Goal: Information Seeking & Learning: Learn about a topic

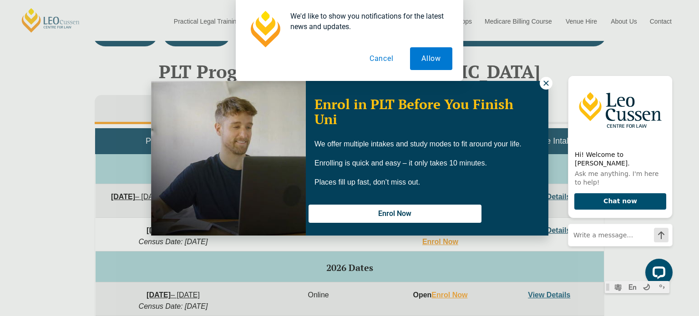
click at [546, 81] on icon at bounding box center [545, 83] width 5 height 5
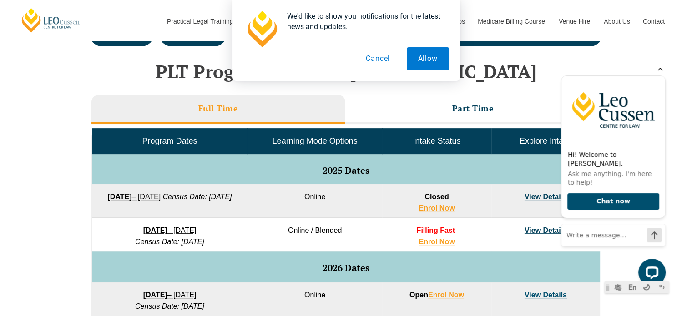
click at [659, 76] on div at bounding box center [659, 69] width 11 height 13
click at [659, 79] on div "We'd like to show you notifications for the latest news and updates. Allow Canc…" at bounding box center [346, 40] width 692 height 81
click at [661, 80] on div "We'd like to show you notifications for the latest news and updates. Allow Canc…" at bounding box center [346, 40] width 692 height 81
click at [663, 84] on div "Hi! Welcome to [PERSON_NAME]. Ask me anything. I'm here to help! Chat now" at bounding box center [613, 148] width 105 height 144
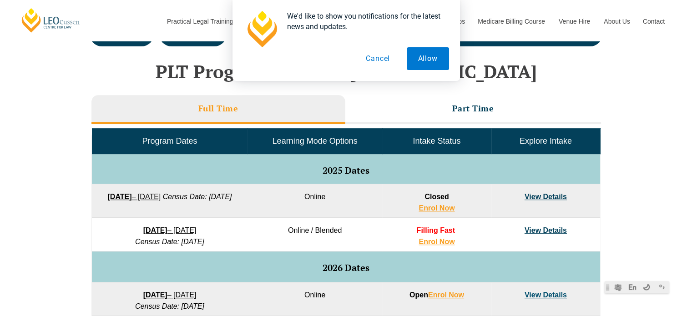
click at [374, 57] on button "Cancel" at bounding box center [377, 58] width 47 height 23
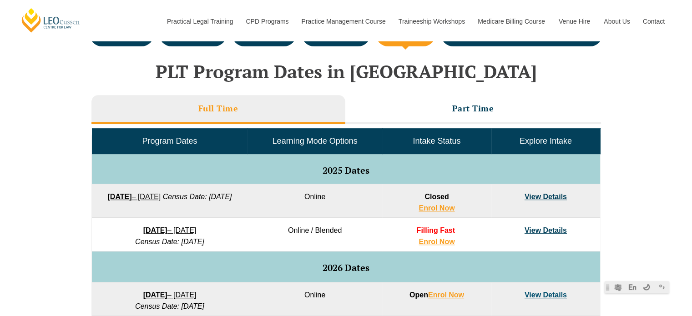
click at [654, 62] on div "VIC [GEOGRAPHIC_DATA] [GEOGRAPHIC_DATA] [GEOGRAPHIC_DATA] [GEOGRAPHIC_DATA] [GE…" at bounding box center [346, 287] width 692 height 539
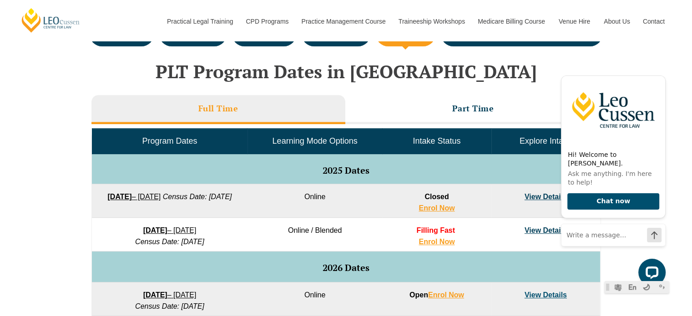
click at [679, 90] on div "VIC [GEOGRAPHIC_DATA] [GEOGRAPHIC_DATA] [GEOGRAPHIC_DATA] [GEOGRAPHIC_DATA] [GE…" at bounding box center [346, 287] width 692 height 539
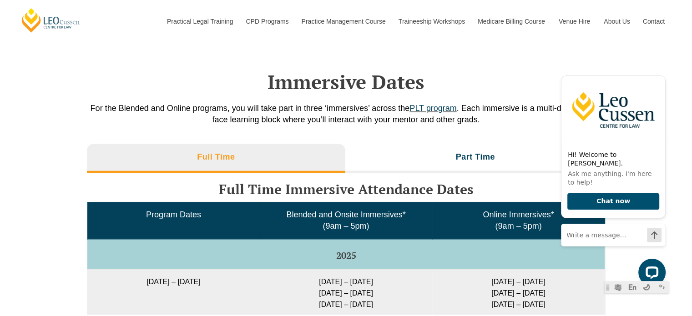
scroll to position [1454, 0]
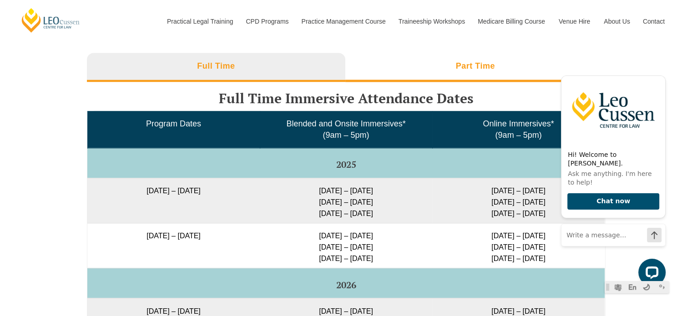
click at [466, 67] on h3 "Part Time" at bounding box center [475, 66] width 39 height 10
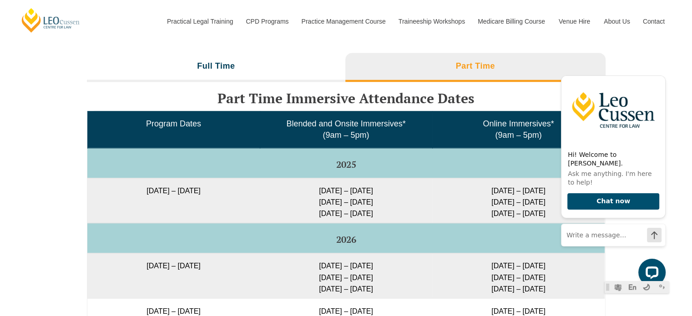
scroll to position [1545, 0]
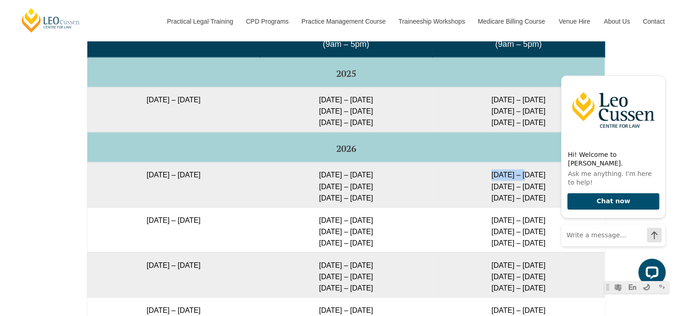
drag, startPoint x: 523, startPoint y: 173, endPoint x: 491, endPoint y: 170, distance: 32.5
click at [491, 170] on td "[DATE] – [DATE] [DATE] – [DATE] [DATE] – [DATE]" at bounding box center [518, 184] width 172 height 45
click at [456, 179] on td "[DATE] – [DATE] [DATE] – [DATE] [DATE] – [DATE]" at bounding box center [518, 184] width 172 height 45
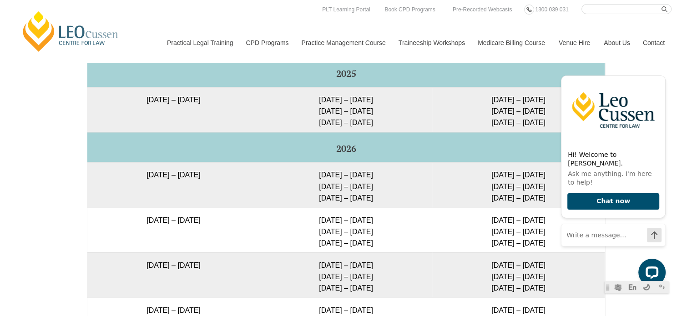
click at [489, 221] on td "[DATE] – [DATE] [DATE] – [DATE] [DATE] – [DATE]" at bounding box center [518, 229] width 172 height 45
